Goal: Find contact information: Find contact information

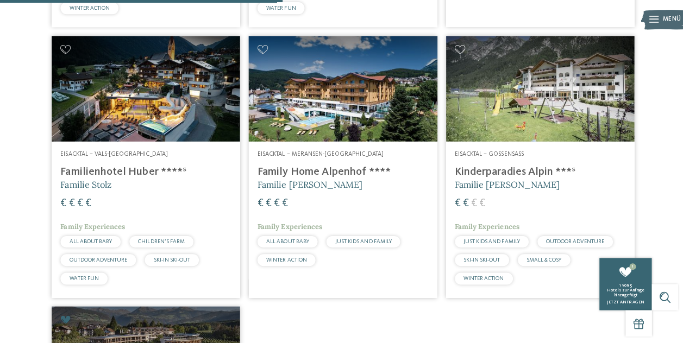
scroll to position [544, 0]
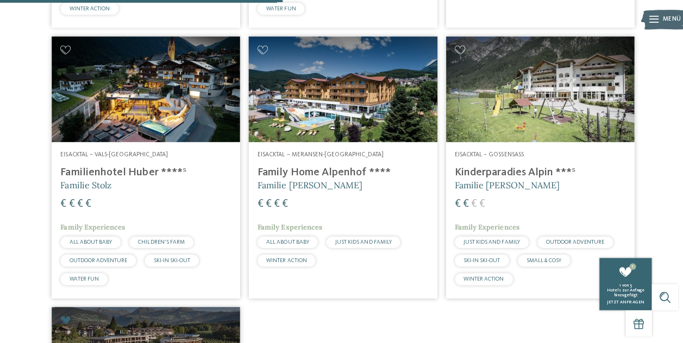
click at [375, 178] on h4 "Family Home Alpenhof ****" at bounding box center [340, 171] width 169 height 13
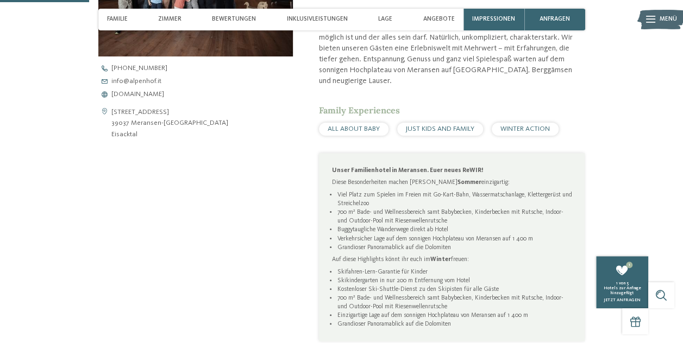
scroll to position [403, 0]
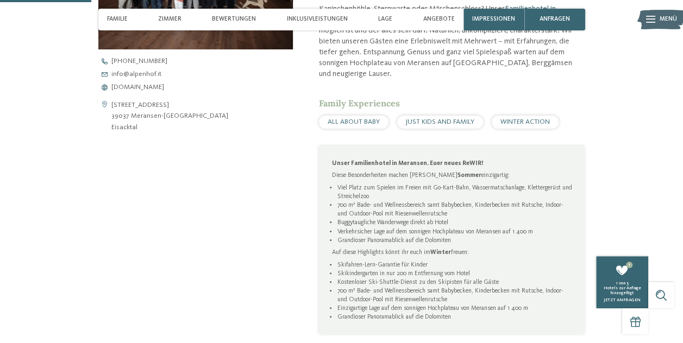
click at [130, 107] on address "[STREET_ADDRESS] 39037 Meransen-[GEOGRAPHIC_DATA] [GEOGRAPHIC_DATA]" at bounding box center [169, 116] width 117 height 33
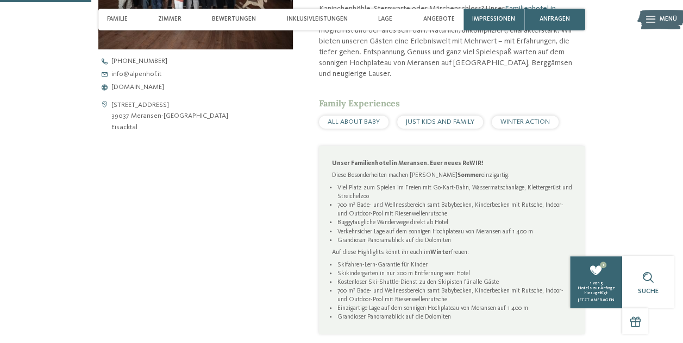
copy address "[STREET_ADDRESS]"
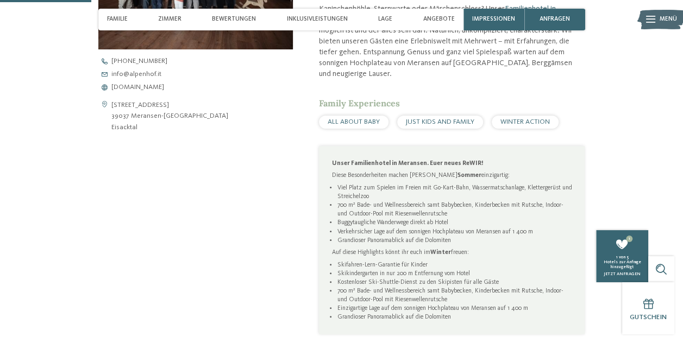
scroll to position [393, 0]
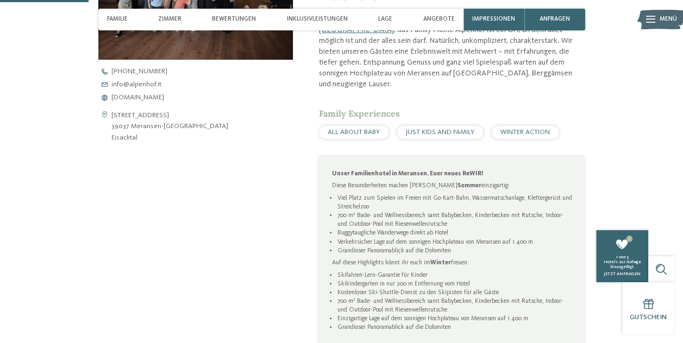
click at [252, 197] on div "Kontaktdaten öffnen [STREET_ADDRESS] 39037 Meransen-[GEOGRAPHIC_DATA] [GEOGRAPH…" at bounding box center [195, 145] width 194 height 462
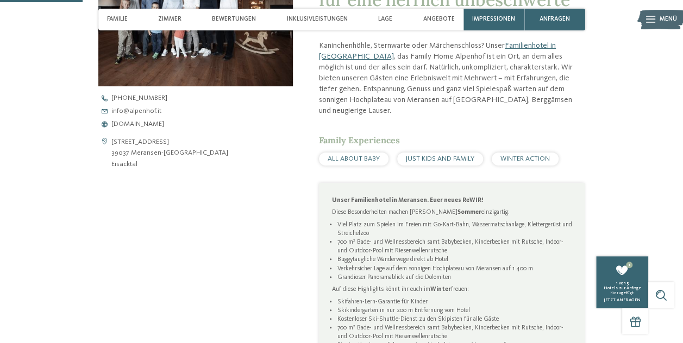
scroll to position [367, 0]
click at [263, 224] on div "Kontaktdaten öffnen [STREET_ADDRESS] 39037 Meransen-[GEOGRAPHIC_DATA] [GEOGRAPH…" at bounding box center [195, 171] width 194 height 462
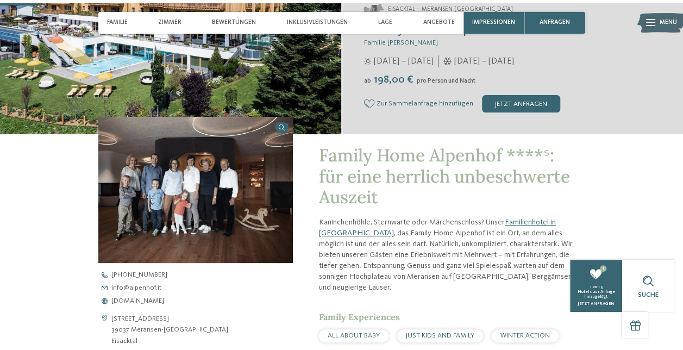
scroll to position [162, 0]
